Goal: Information Seeking & Learning: Learn about a topic

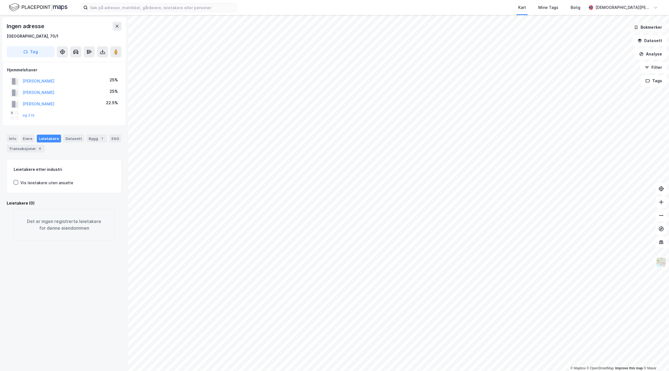
click at [651, 26] on button "Bokmerker" at bounding box center [648, 27] width 38 height 11
click at [660, 39] on button "Datasett" at bounding box center [649, 40] width 34 height 11
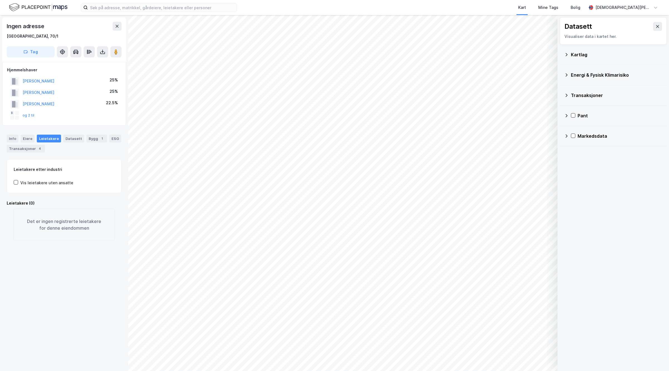
click at [566, 138] on icon at bounding box center [566, 136] width 4 height 4
click at [596, 171] on div "Prosjekter" at bounding box center [616, 175] width 91 height 13
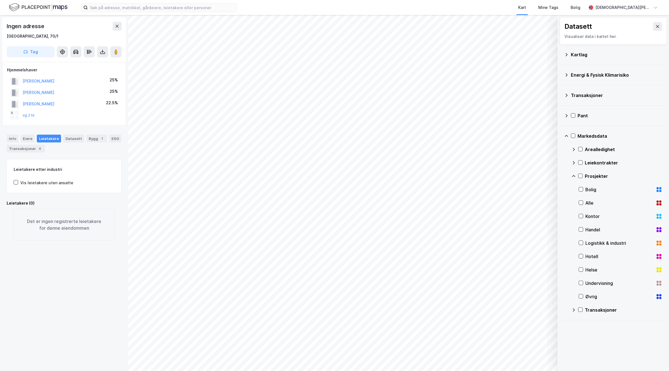
click at [593, 267] on div "Helse" at bounding box center [619, 269] width 68 height 7
click at [599, 283] on div "Undervisning" at bounding box center [619, 283] width 68 height 7
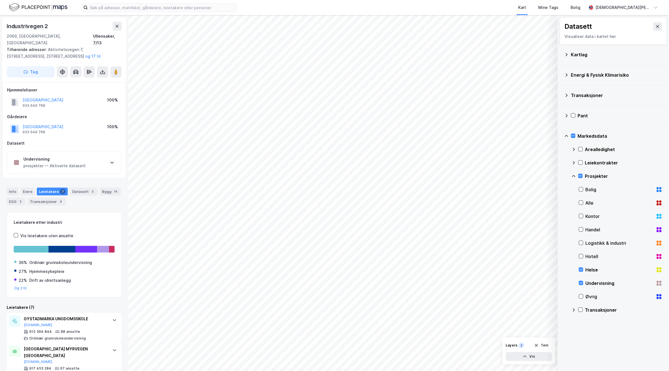
click at [590, 218] on div "Kontor" at bounding box center [619, 216] width 68 height 7
click at [586, 295] on div "Øvrig" at bounding box center [619, 296] width 68 height 7
click at [580, 176] on icon at bounding box center [580, 176] width 4 height 4
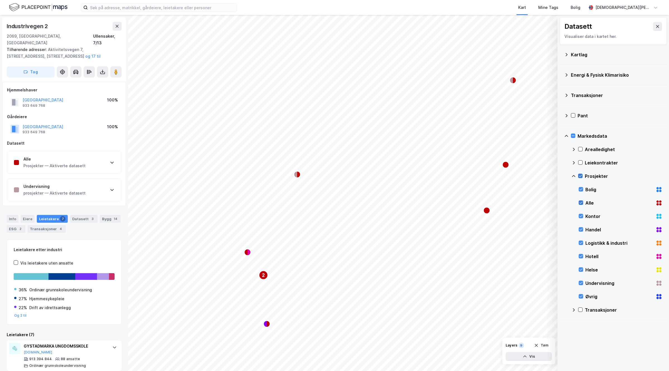
click at [580, 201] on icon at bounding box center [581, 203] width 4 height 4
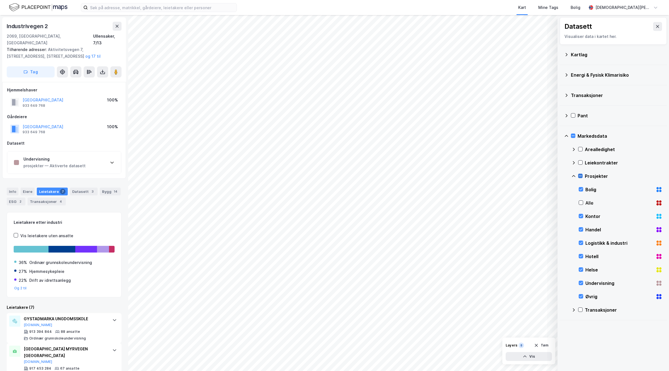
click at [581, 173] on div "Prosjekter" at bounding box center [616, 175] width 91 height 13
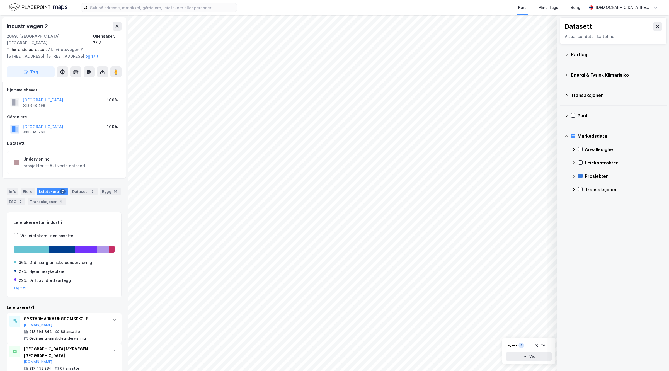
click at [579, 176] on icon at bounding box center [580, 176] width 4 height 4
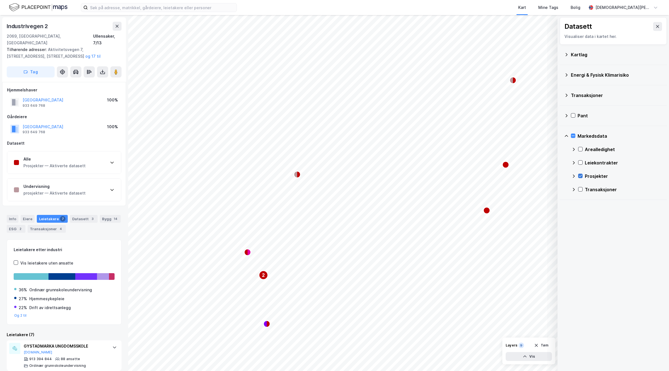
click at [579, 176] on icon at bounding box center [580, 176] width 4 height 4
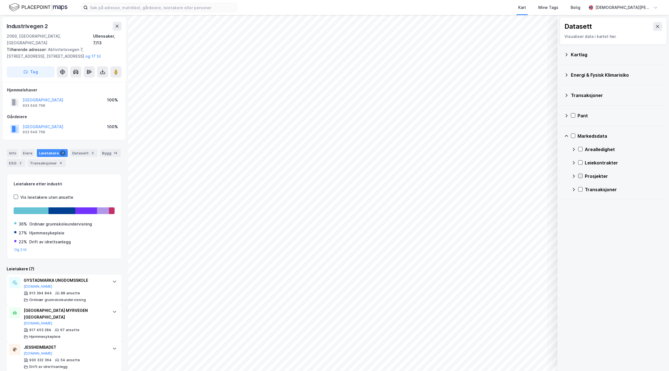
click at [579, 176] on icon at bounding box center [580, 176] width 4 height 4
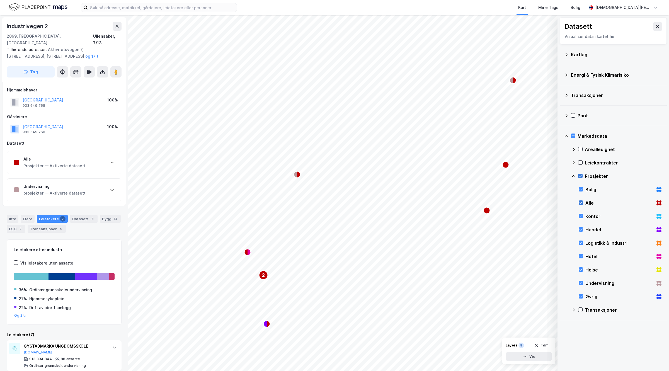
click at [580, 202] on icon at bounding box center [581, 203] width 4 height 4
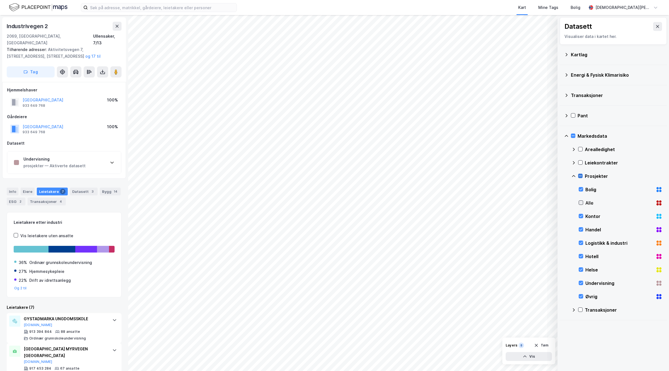
click at [580, 202] on icon at bounding box center [581, 203] width 4 height 4
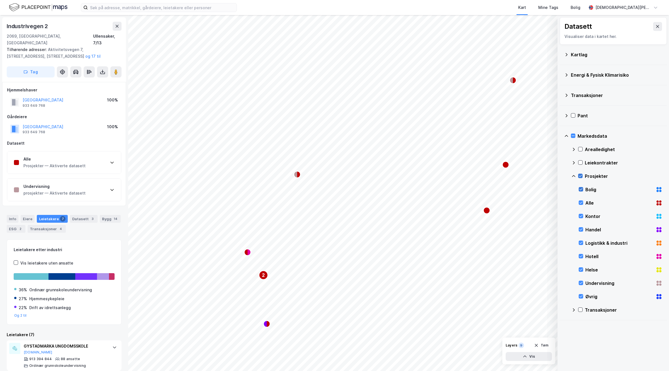
click at [581, 191] on icon at bounding box center [581, 189] width 4 height 4
click at [582, 216] on icon at bounding box center [581, 216] width 4 height 4
click at [581, 229] on icon at bounding box center [581, 229] width 4 height 4
click at [581, 248] on div "Logistikk & industri" at bounding box center [620, 242] width 84 height 13
click at [581, 259] on div at bounding box center [580, 256] width 4 height 5
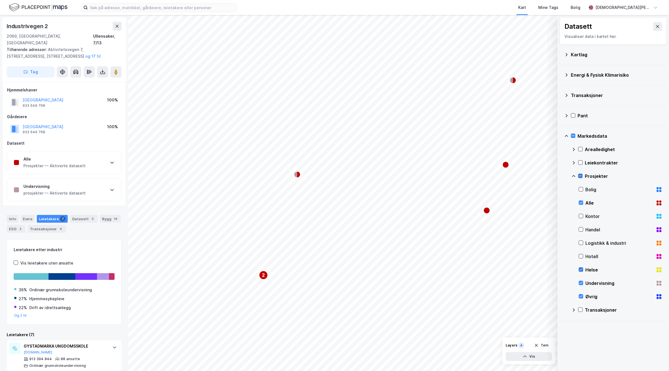
click at [582, 271] on icon at bounding box center [581, 269] width 4 height 4
click at [583, 286] on div "Undervisning" at bounding box center [620, 282] width 84 height 13
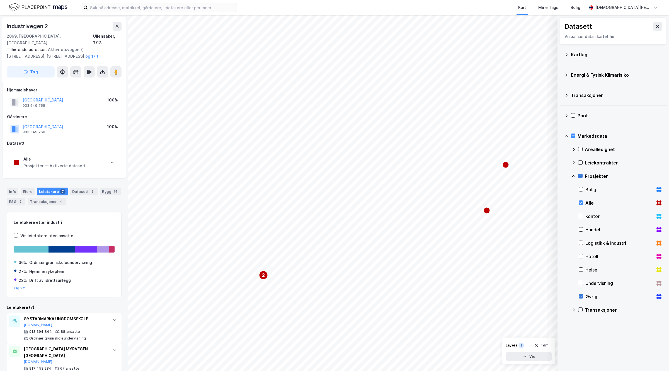
click at [583, 298] on div at bounding box center [580, 296] width 4 height 4
click at [432, 239] on icon "Map marker" at bounding box center [430, 238] width 7 height 7
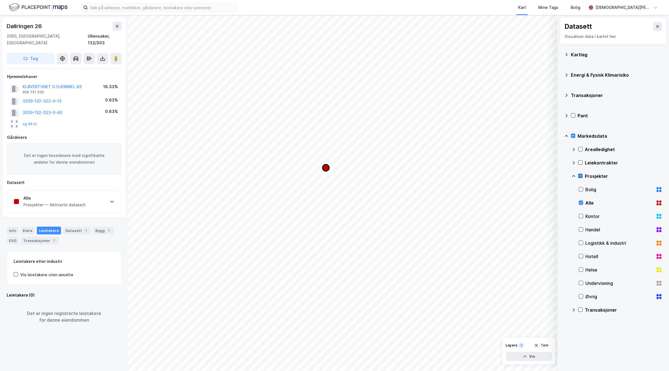
click at [325, 166] on icon "Map marker" at bounding box center [325, 167] width 7 height 7
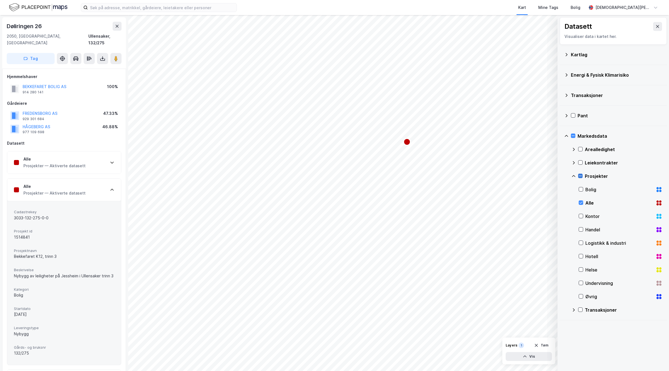
click at [97, 183] on div "Alle Prosjekter — Aktiverte datasett" at bounding box center [64, 190] width 114 height 22
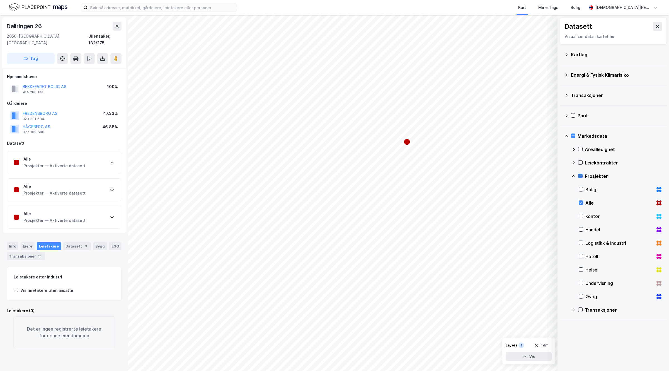
click at [88, 154] on div "Alle Prosjekter — Aktiverte datasett" at bounding box center [64, 162] width 114 height 22
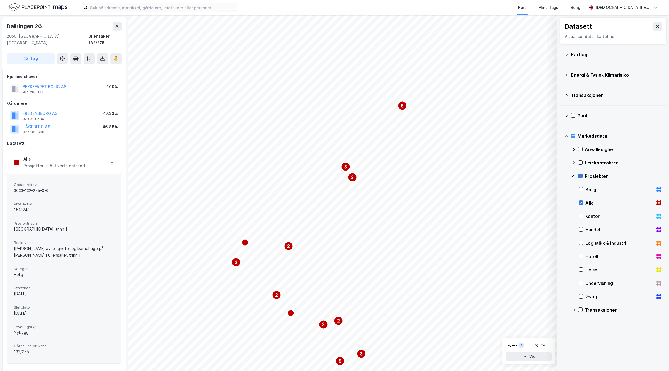
click at [579, 203] on icon at bounding box center [580, 203] width 3 height 2
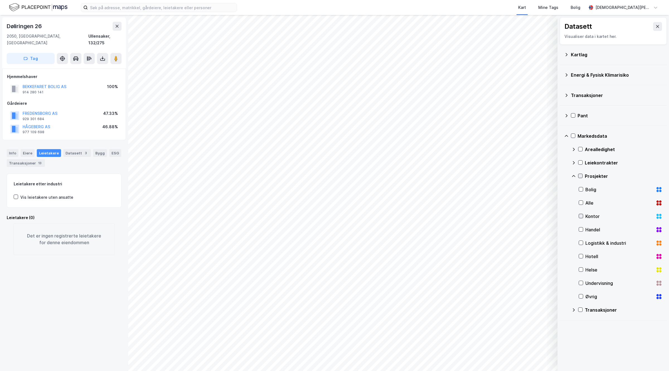
click at [580, 216] on icon at bounding box center [581, 216] width 4 height 4
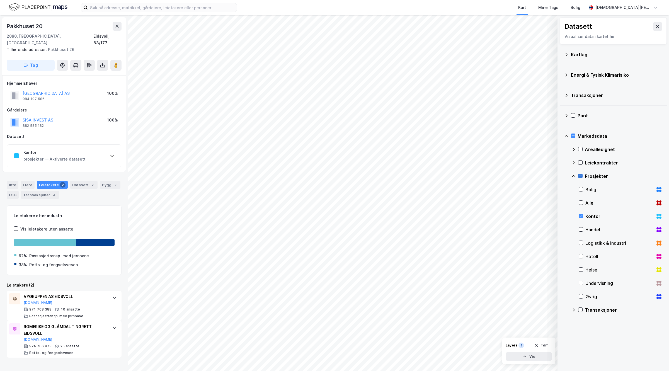
click at [69, 156] on div "prosjekter — Aktiverte datasett" at bounding box center [54, 159] width 62 height 7
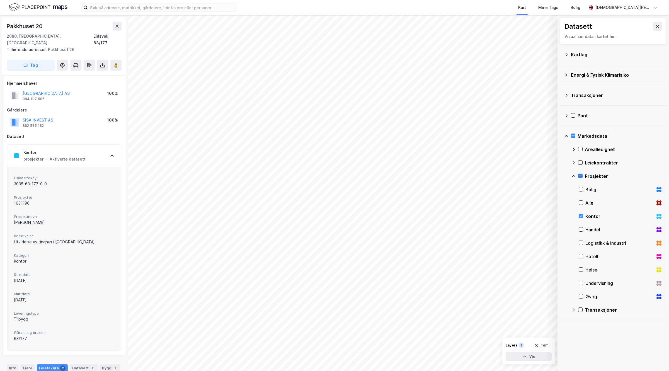
click at [69, 156] on div "prosjekter — Aktiverte datasett" at bounding box center [54, 159] width 62 height 7
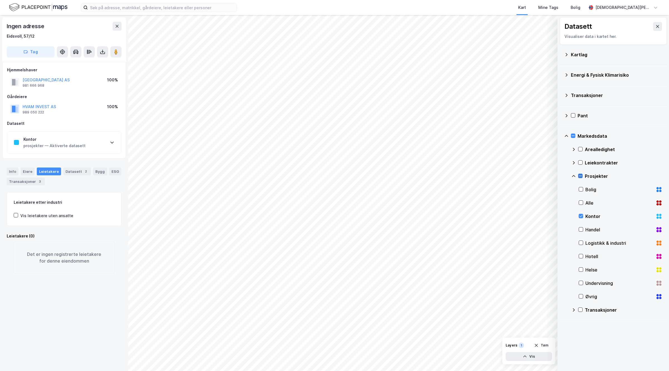
click at [64, 142] on div "Kontor" at bounding box center [54, 139] width 62 height 7
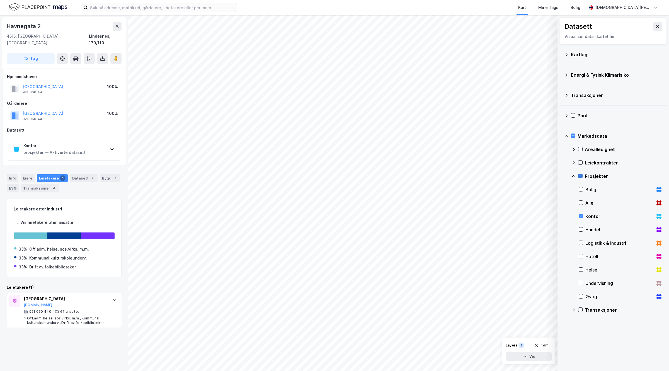
click at [90, 150] on div "Kontor prosjekter — Aktiverte datasett" at bounding box center [64, 149] width 114 height 22
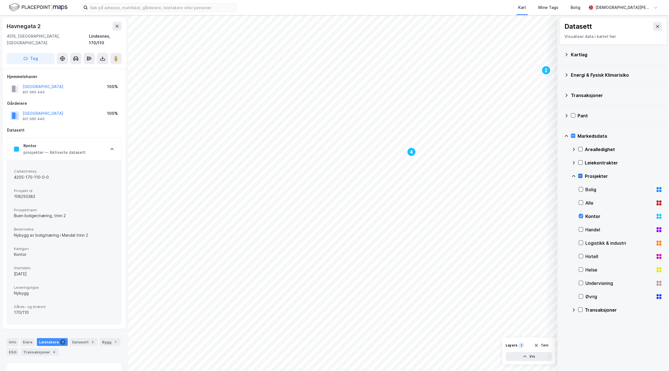
click at [586, 271] on div "Helse" at bounding box center [619, 269] width 68 height 7
click at [602, 282] on div "Undervisning" at bounding box center [619, 283] width 68 height 7
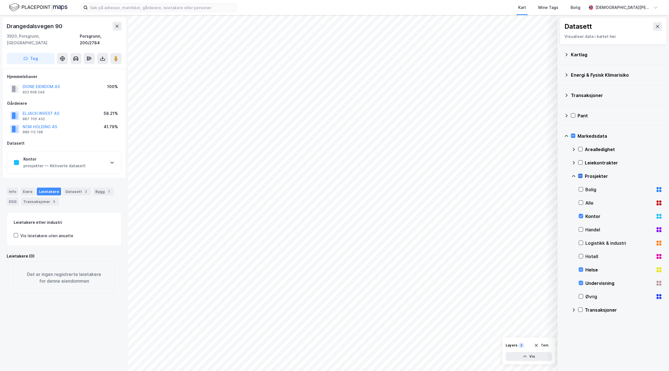
click at [64, 162] on div "prosjekter — Aktiverte datasett" at bounding box center [54, 165] width 62 height 7
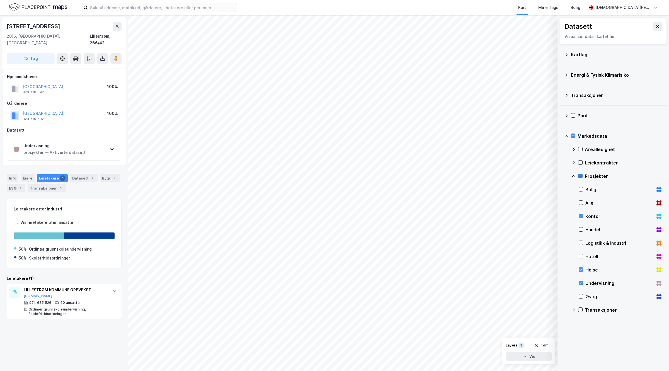
click at [580, 174] on icon at bounding box center [580, 176] width 4 height 4
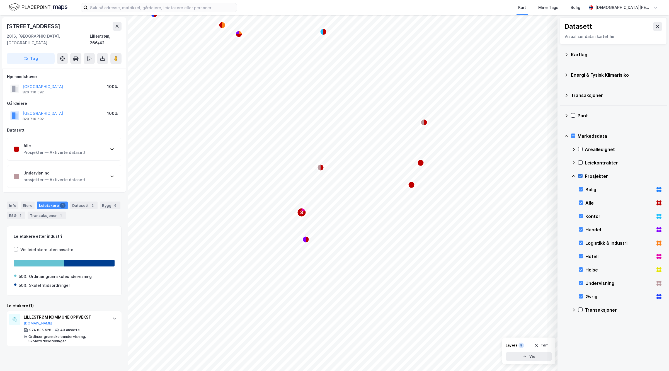
click at [581, 177] on icon at bounding box center [580, 176] width 4 height 4
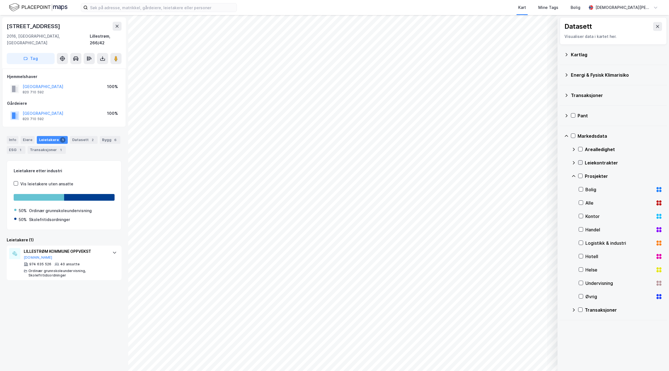
click at [578, 161] on div at bounding box center [580, 162] width 4 height 4
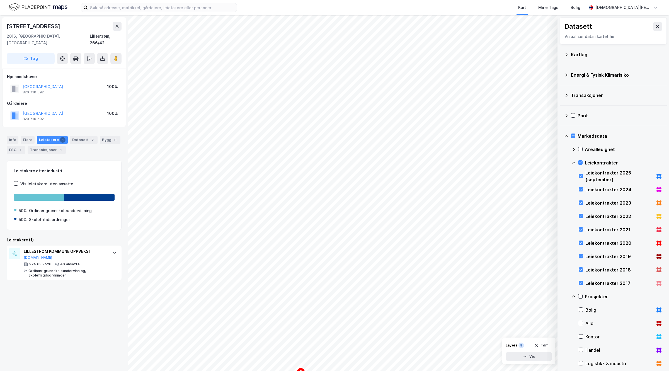
click at [337, 371] on html "Kart Mine Tags Bolig [PERSON_NAME] 2 © Mapbox © OpenStreetMap Improve this map …" at bounding box center [334, 185] width 669 height 371
click at [580, 203] on icon at bounding box center [581, 203] width 4 height 4
click at [580, 212] on div "Leiekontrakter 2022" at bounding box center [620, 216] width 84 height 13
click at [580, 227] on div at bounding box center [580, 229] width 4 height 4
click at [581, 241] on icon at bounding box center [581, 243] width 4 height 4
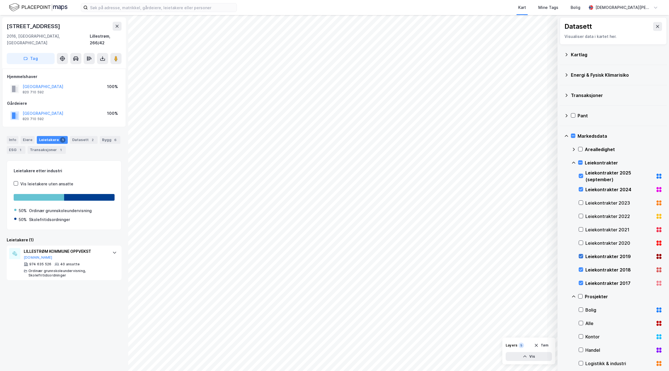
drag, startPoint x: 580, startPoint y: 254, endPoint x: 580, endPoint y: 258, distance: 3.9
click at [580, 254] on div at bounding box center [580, 256] width 4 height 4
click at [578, 275] on div "Leiekontrakter 2018" at bounding box center [620, 269] width 84 height 13
click at [580, 286] on div "Leiekontrakter 2017" at bounding box center [620, 282] width 84 height 13
click at [573, 135] on icon at bounding box center [573, 136] width 4 height 4
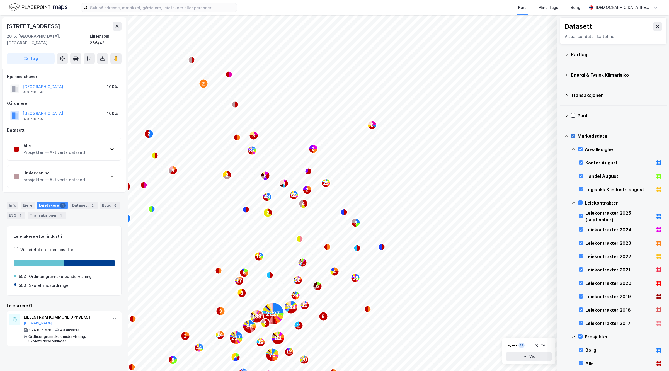
click at [576, 135] on div "Markedsdata" at bounding box center [613, 135] width 98 height 13
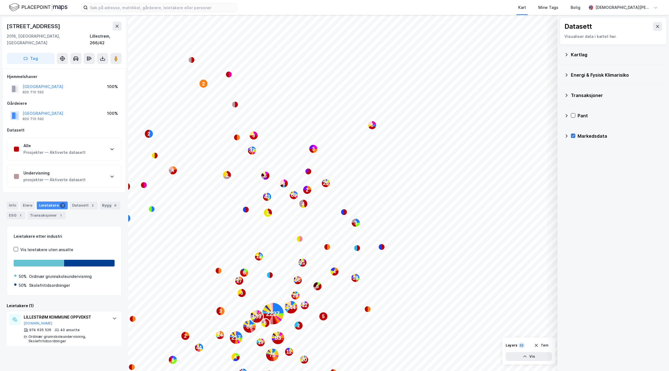
click at [572, 135] on icon at bounding box center [573, 136] width 4 height 4
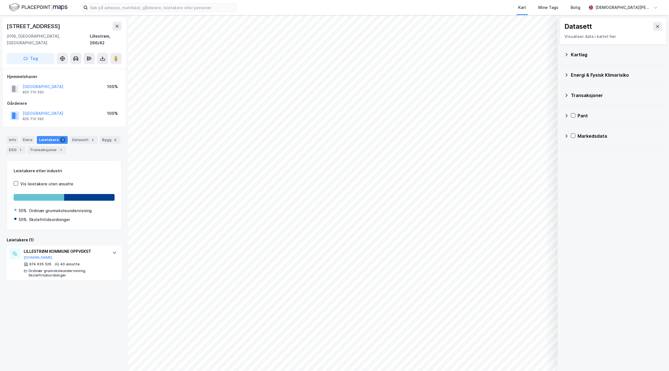
click at [566, 137] on icon at bounding box center [566, 136] width 4 height 4
click at [597, 177] on div "Prosjekter" at bounding box center [623, 176] width 77 height 7
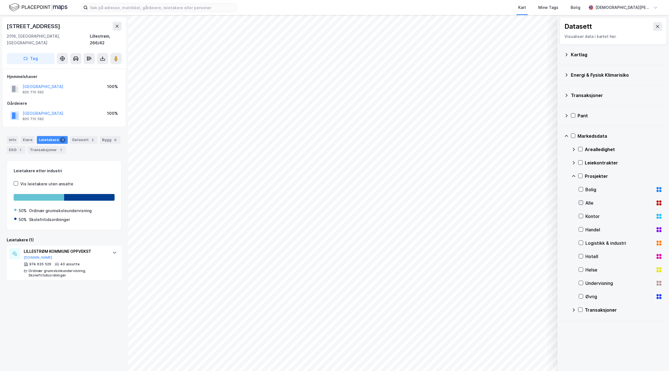
click at [581, 203] on icon at bounding box center [581, 203] width 4 height 4
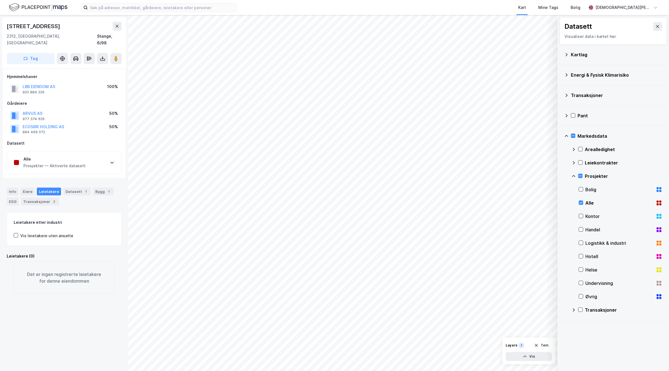
click at [102, 157] on div "Alle Prosjekter — Aktiverte datasett" at bounding box center [64, 162] width 114 height 22
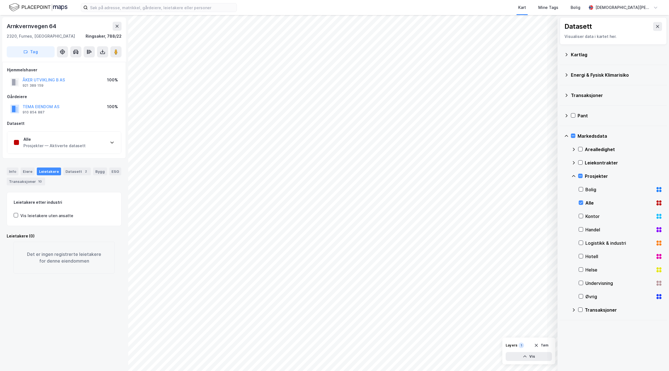
click at [84, 144] on div "Alle Prosjekter — Aktiverte datasett" at bounding box center [64, 143] width 114 height 22
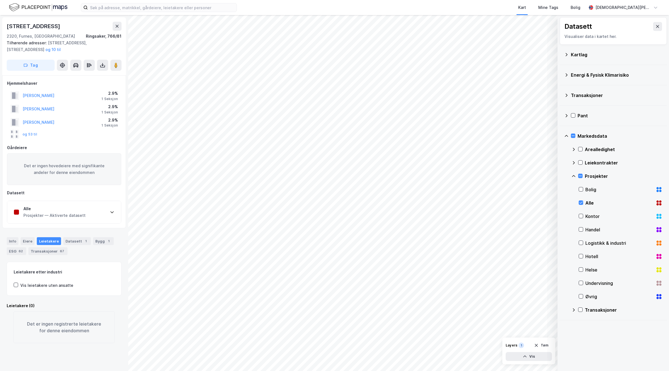
click at [88, 212] on div "Alle Prosjekter — Aktiverte datasett" at bounding box center [64, 212] width 114 height 22
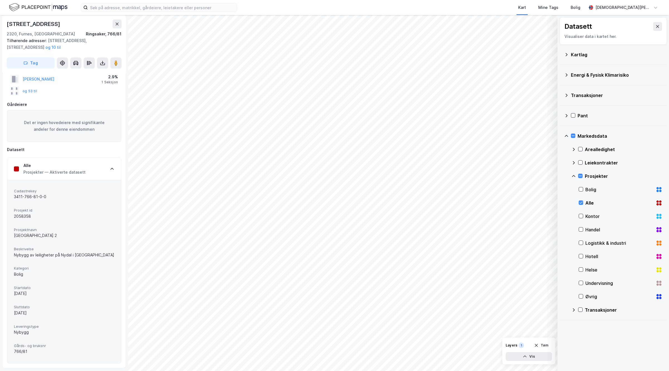
scroll to position [104, 0]
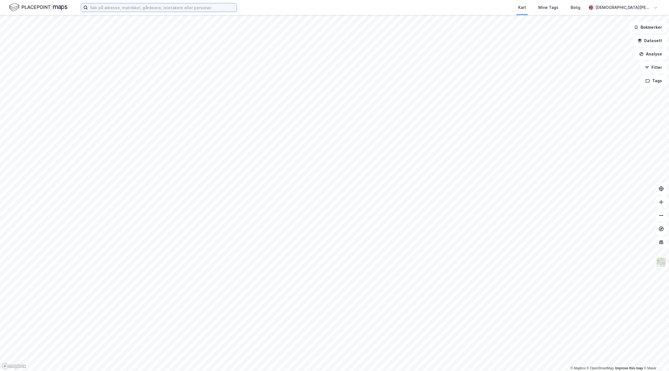
click at [127, 4] on input at bounding box center [162, 7] width 149 height 8
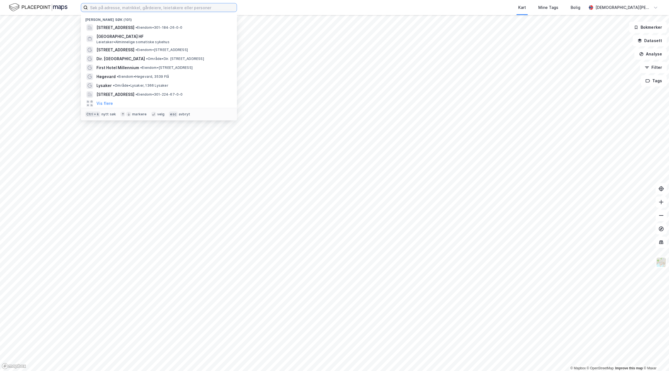
paste input "[STREET_ADDRESS]"
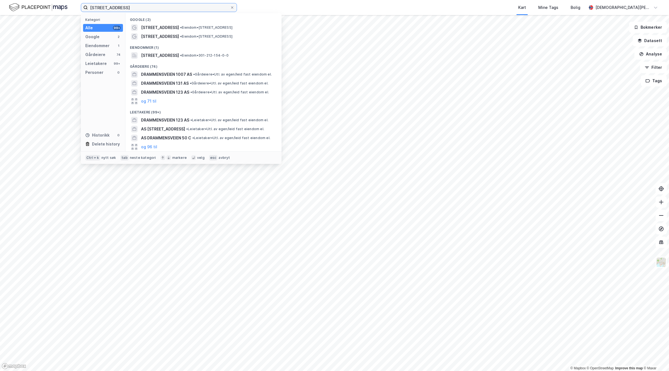
type input "[STREET_ADDRESS]"
click at [152, 24] on span "[STREET_ADDRESS]" at bounding box center [160, 27] width 38 height 7
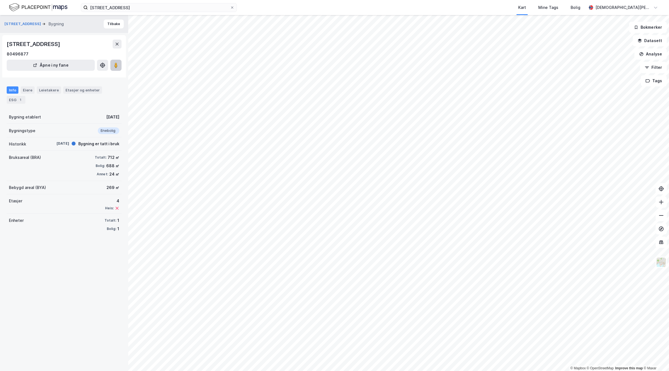
click at [120, 60] on button at bounding box center [115, 65] width 11 height 11
click at [662, 62] on button "Filter" at bounding box center [653, 67] width 27 height 11
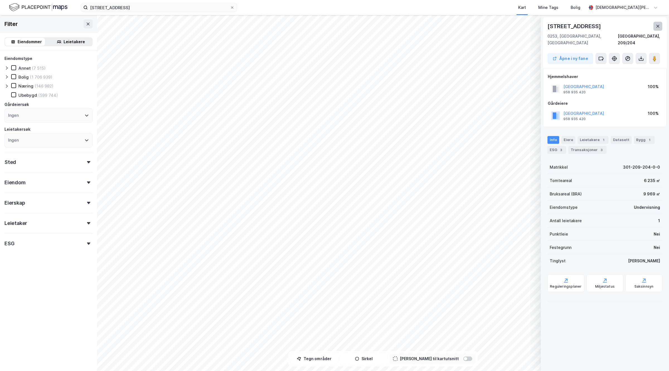
click at [659, 25] on icon at bounding box center [657, 26] width 4 height 4
